Goal: Information Seeking & Learning: Learn about a topic

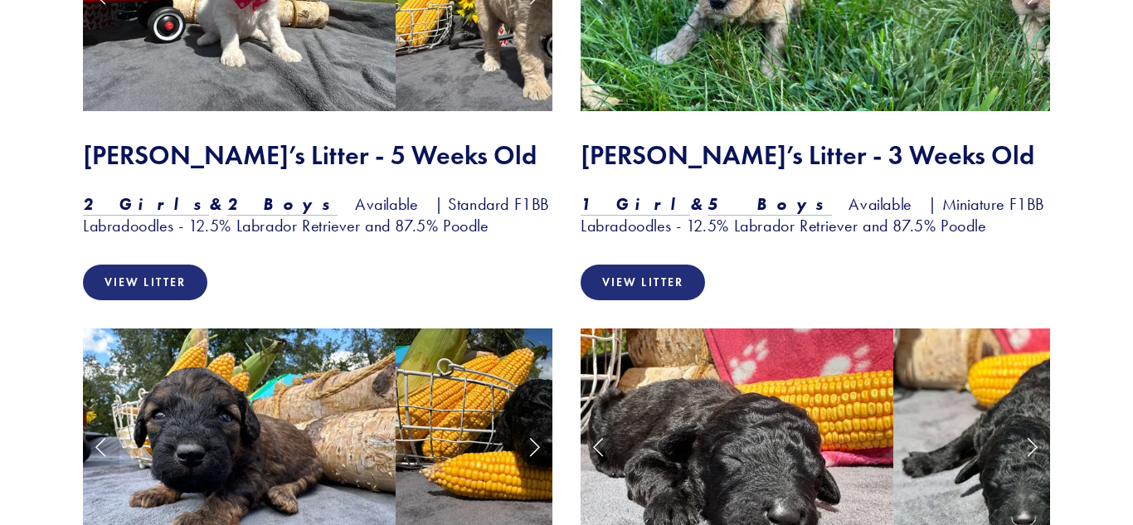
scroll to position [2064, 0]
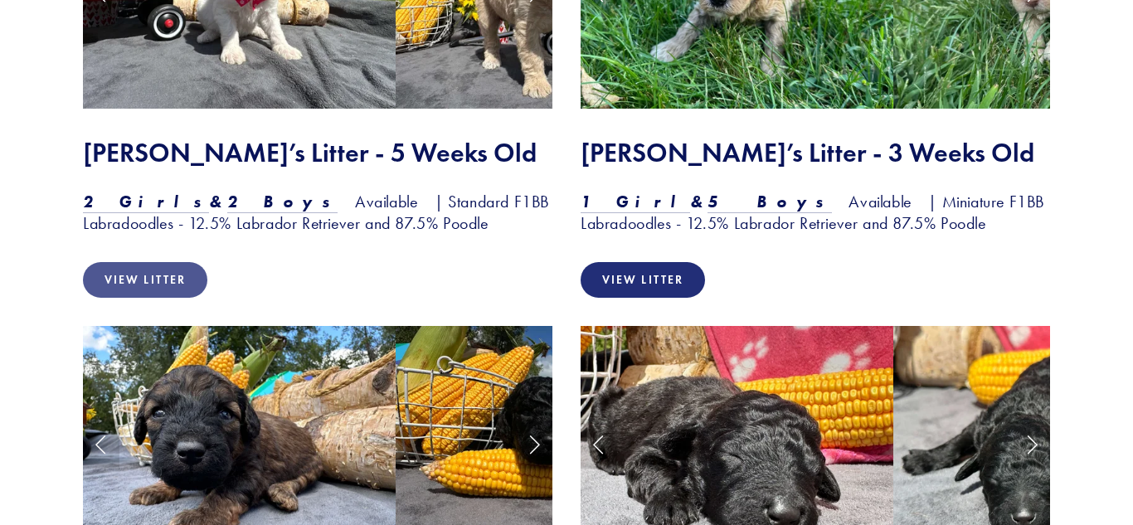
click at [124, 262] on link "View Litter" at bounding box center [145, 280] width 124 height 36
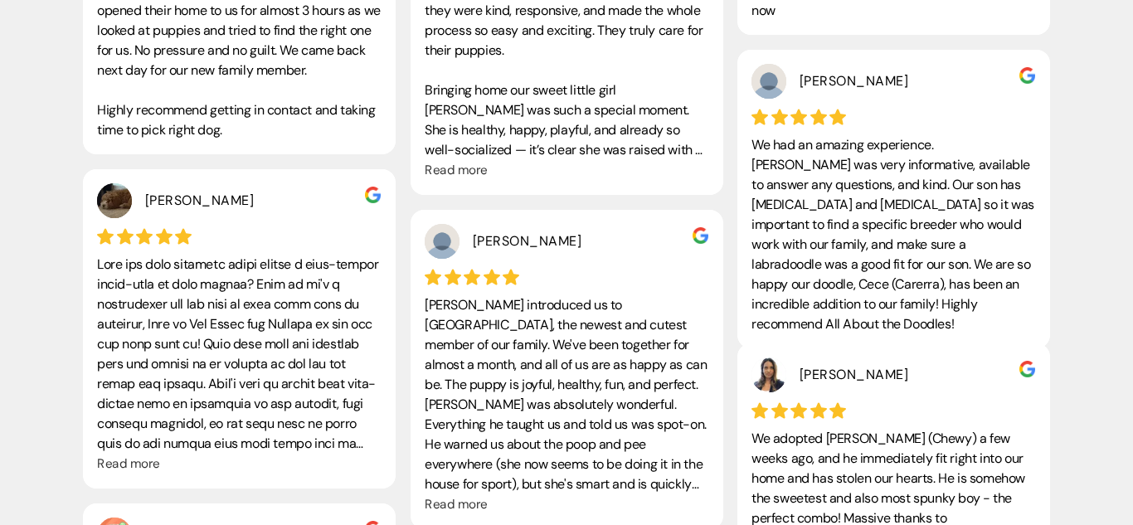
scroll to position [3700, 0]
click at [997, 474] on div "We adopted [PERSON_NAME] (Chewy) a few weeks ago, and he immediately fit right …" at bounding box center [893, 509] width 284 height 159
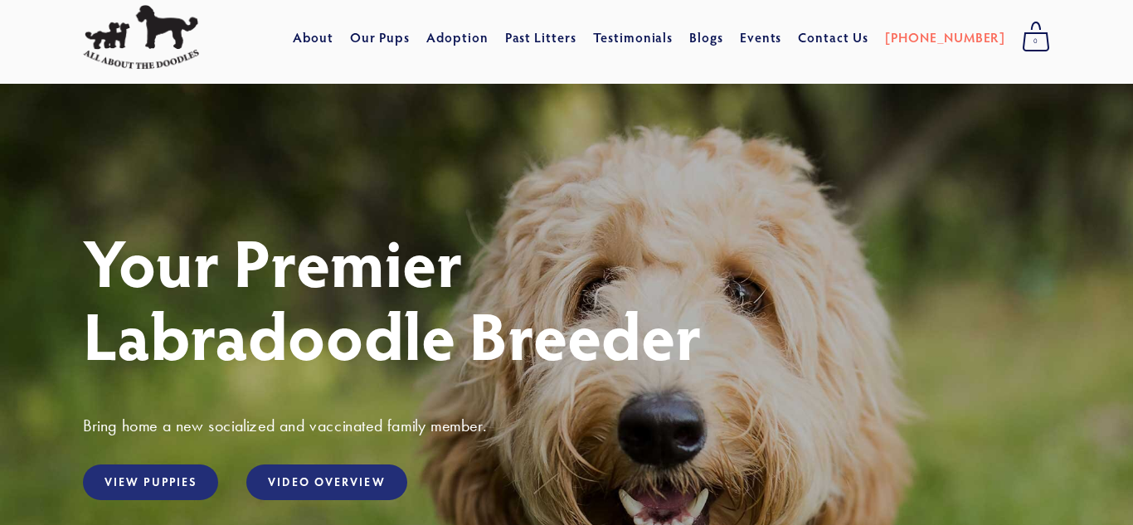
scroll to position [0, 0]
